Goal: Task Accomplishment & Management: Manage account settings

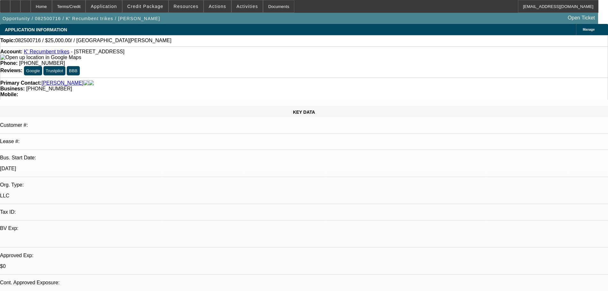
select select "0"
select select "2"
select select "0.1"
select select "4"
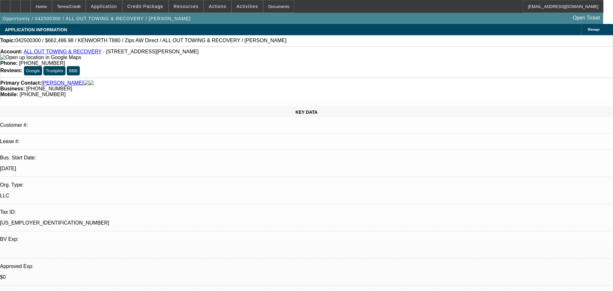
select select "0"
select select "2"
select select "0"
select select "6"
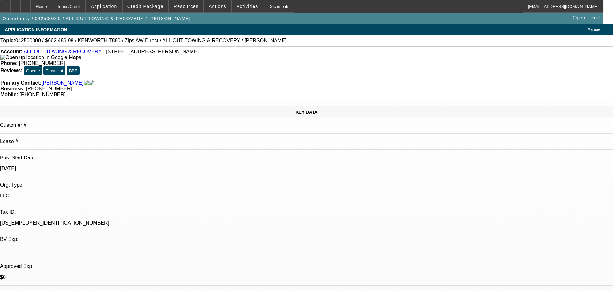
select select "0"
select select "6"
select select "0"
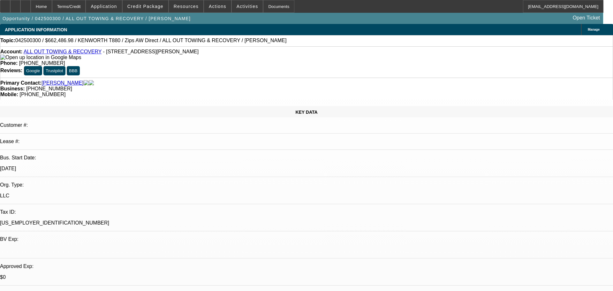
select select "0"
select select "3"
select select "0"
select select "6"
select select "0"
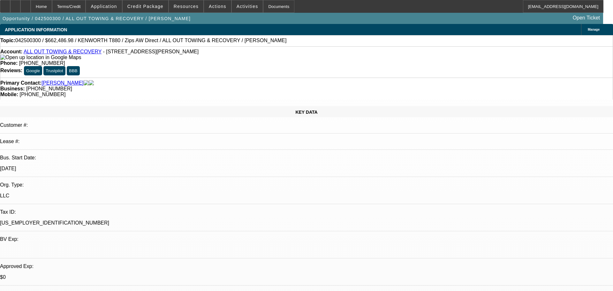
select select "0"
select select "2"
select select "0"
select select "6"
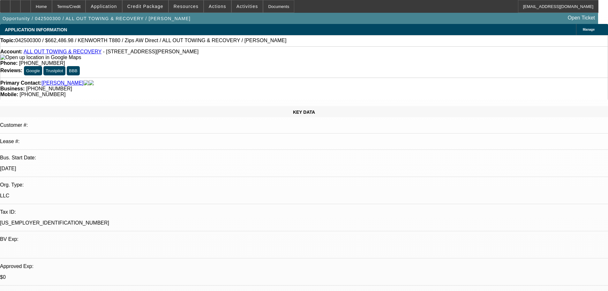
scroll to position [158, 0]
click at [156, 9] on span at bounding box center [146, 6] width 46 height 15
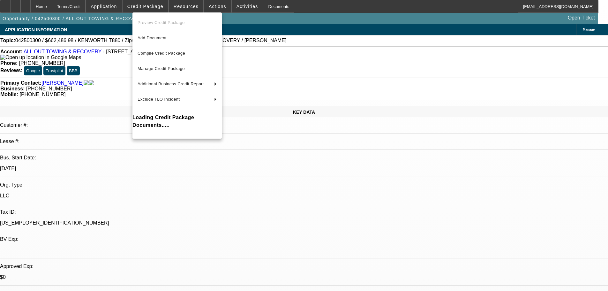
click at [153, 4] on div at bounding box center [304, 145] width 608 height 291
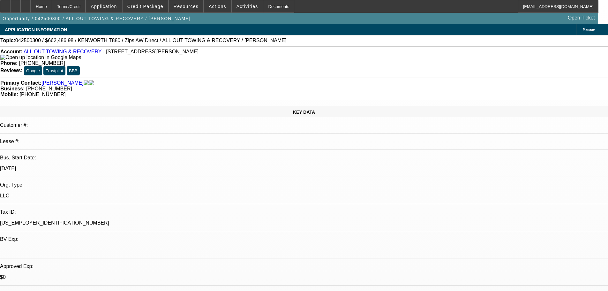
click at [153, 4] on span "Credit Package" at bounding box center [145, 6] width 36 height 5
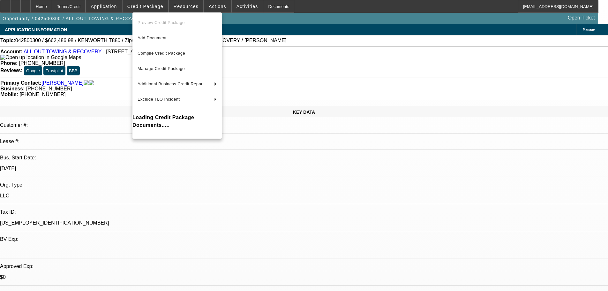
click at [481, 113] on div at bounding box center [304, 145] width 608 height 291
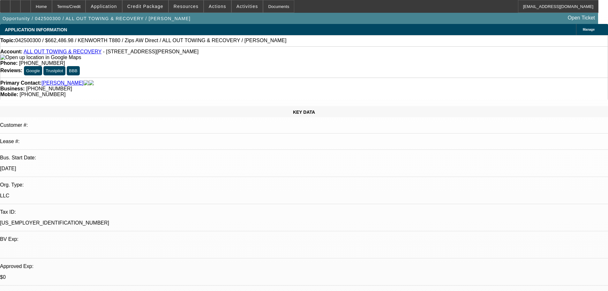
scroll to position [0, 0]
drag, startPoint x: 527, startPoint y: 92, endPoint x: 552, endPoint y: 93, distance: 25.9
copy b "(281) 330-8315"
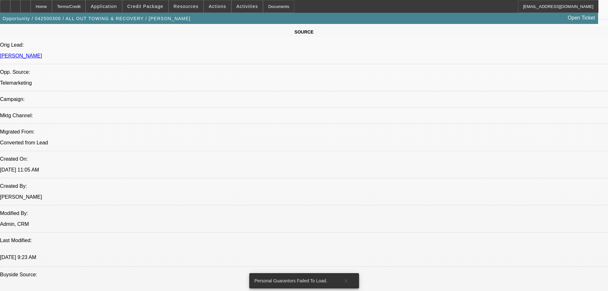
scroll to position [447, 0]
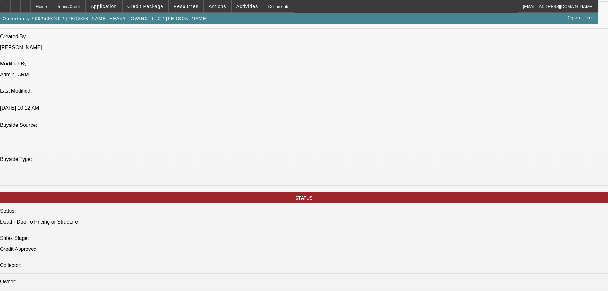
select select "0"
select select "2"
select select "0.1"
select select "4"
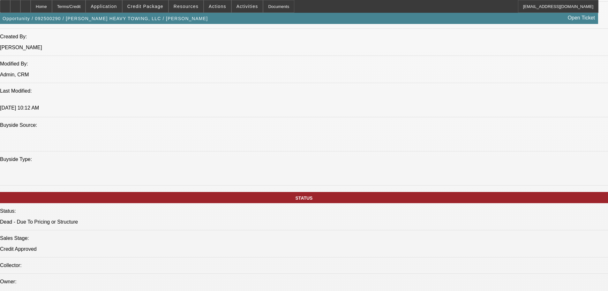
select select "0"
select select "6"
select select "0"
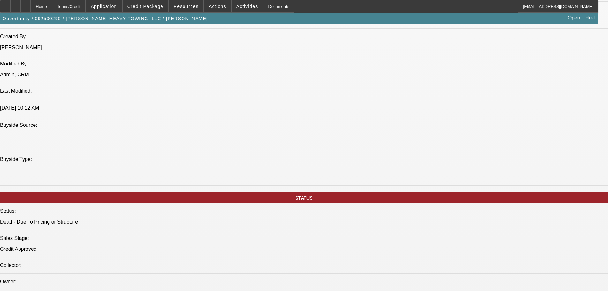
select select "2"
select select "0"
select select "6"
select select "0.1"
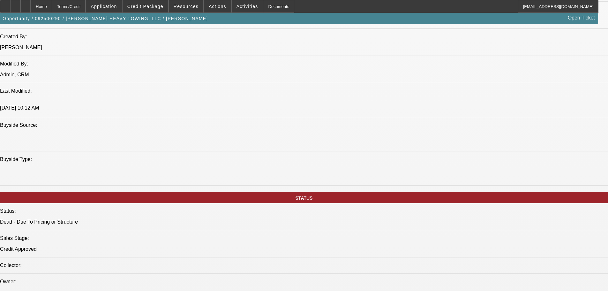
select select "2"
select select "0"
select select "6"
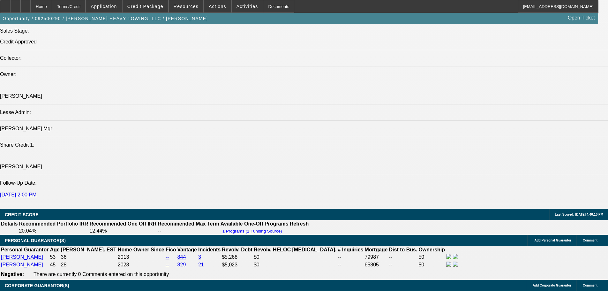
scroll to position [702, 0]
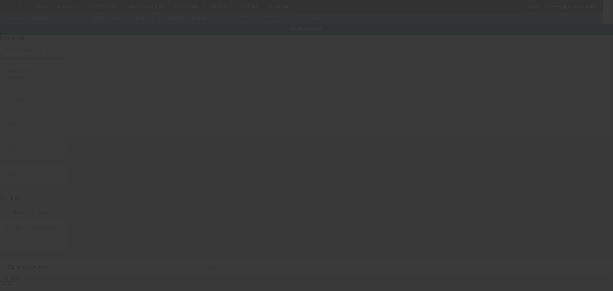
type input "1XP5D69X8XD504732"
type input "Peterbilt"
type input "379"
radio input "true"
type textarea "Wrecker"
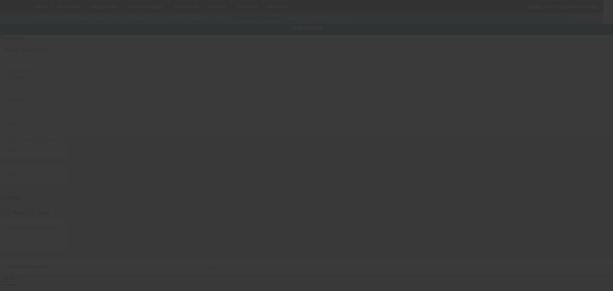
type input "9326 Woodlyn Rd"
type input "Houston"
type input "77078"
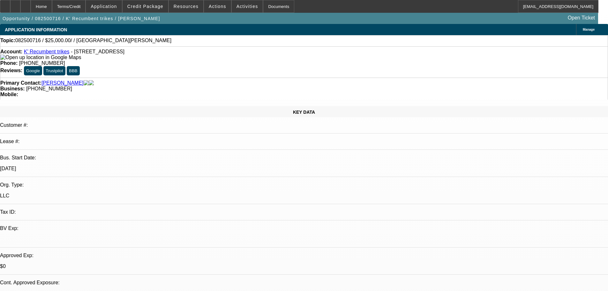
select select "0"
select select "2"
select select "0.1"
select select "4"
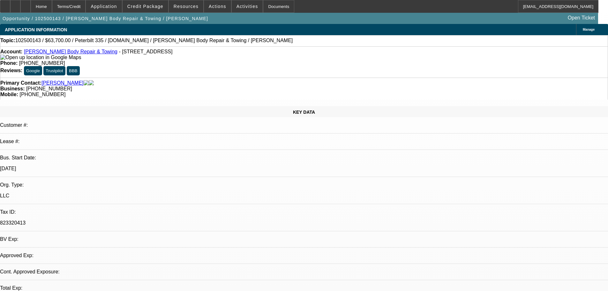
select select "0"
select select "2"
select select "0.1"
select select "1"
select select "2"
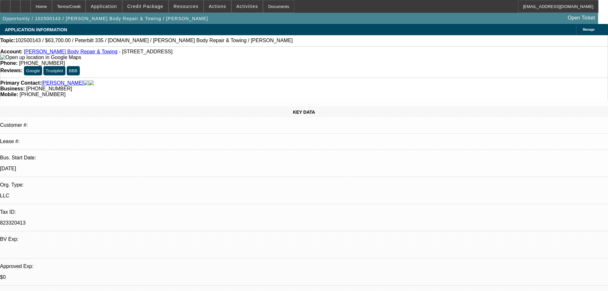
select select "4"
click at [151, 10] on span at bounding box center [146, 6] width 46 height 15
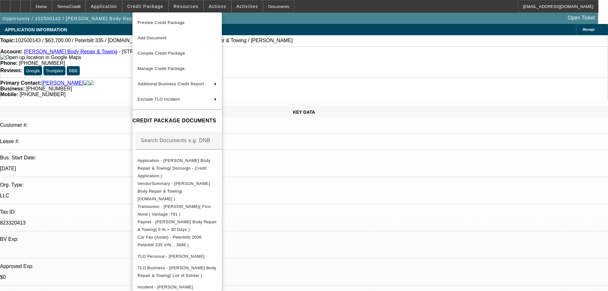
click at [580, 41] on div at bounding box center [304, 145] width 608 height 291
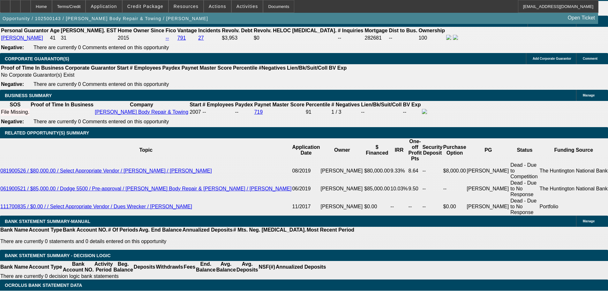
scroll to position [803, 0]
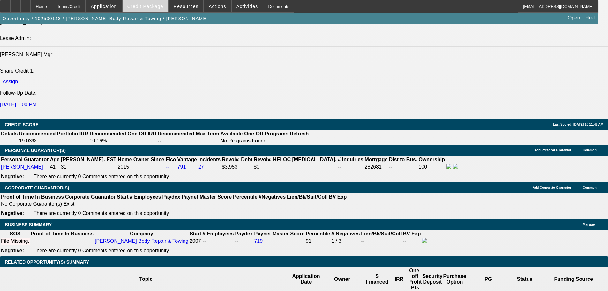
click at [157, 10] on span at bounding box center [146, 6] width 46 height 15
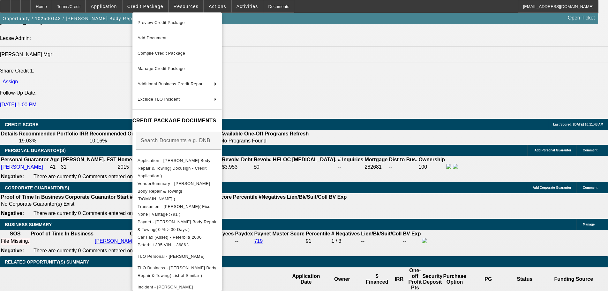
click at [404, 158] on div at bounding box center [304, 145] width 608 height 291
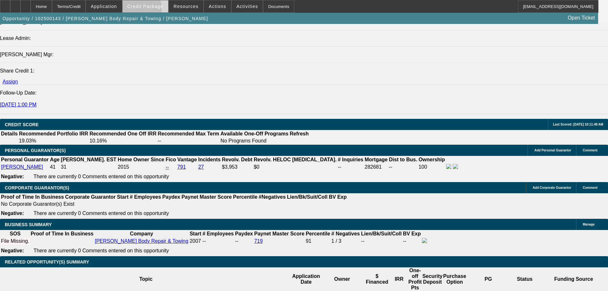
click at [150, 10] on span at bounding box center [146, 6] width 46 height 15
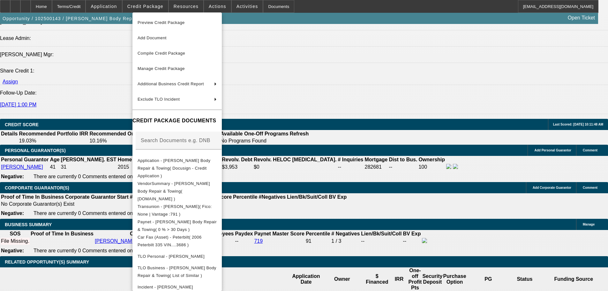
click at [377, 203] on div at bounding box center [304, 145] width 608 height 291
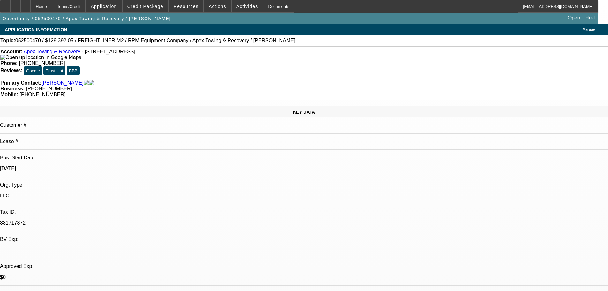
select select "0"
select select "6"
select select "0"
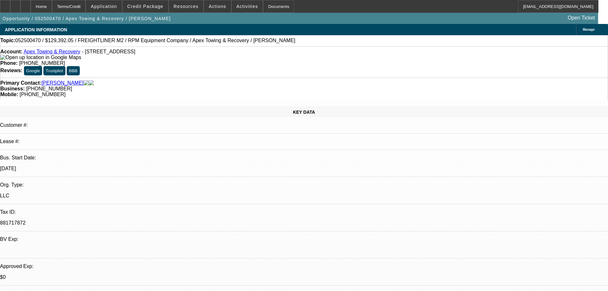
select select "0"
select select "6"
select select "0"
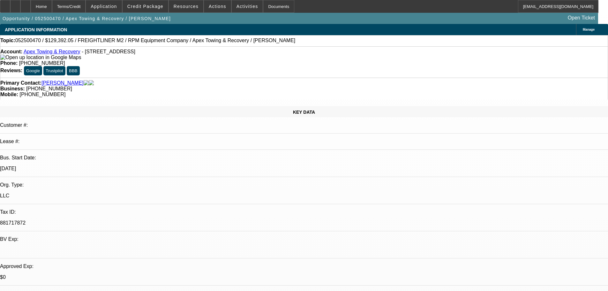
select select "0"
select select "6"
select select "0"
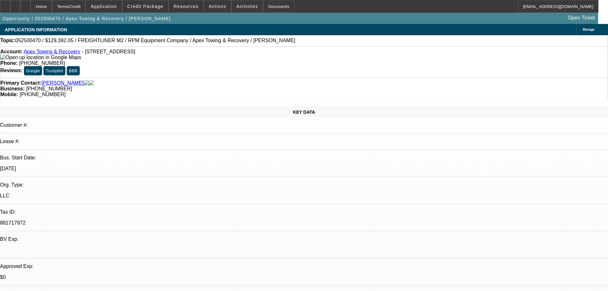
select select "6"
